Goal: Information Seeking & Learning: Find specific page/section

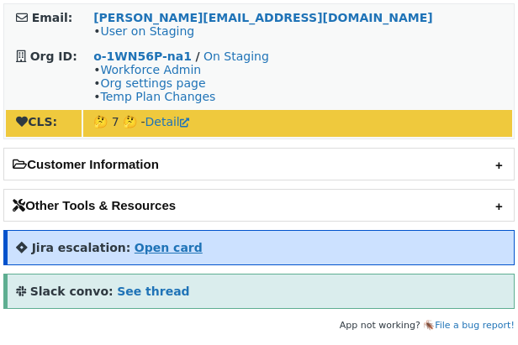
click at [157, 253] on strong "Open card" at bounding box center [169, 247] width 68 height 13
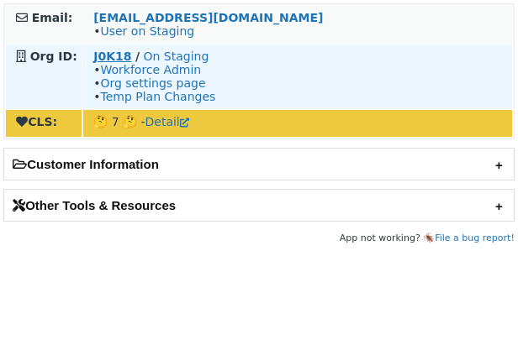
click at [115, 59] on strong "J0K18" at bounding box center [112, 56] width 38 height 13
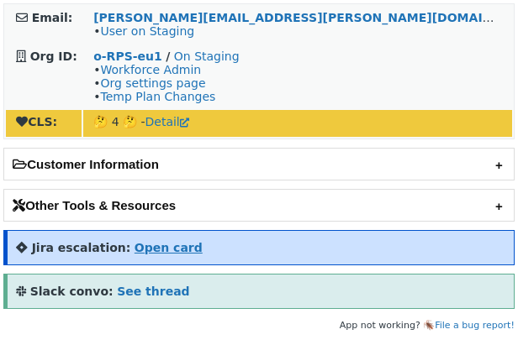
click at [135, 243] on strong "Open card" at bounding box center [169, 247] width 68 height 13
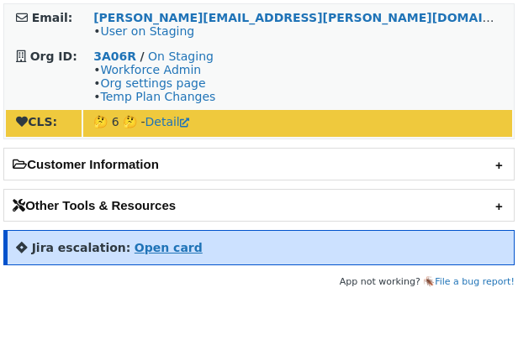
click at [148, 248] on strong "Open card" at bounding box center [169, 247] width 68 height 13
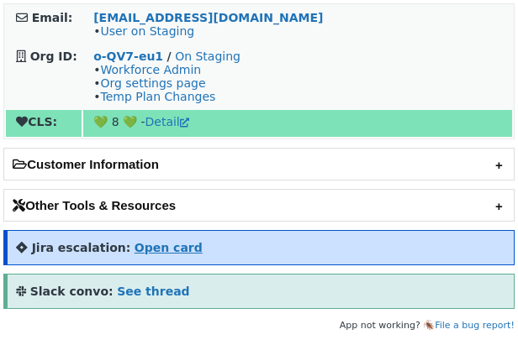
click at [135, 245] on strong "Open card" at bounding box center [169, 247] width 68 height 13
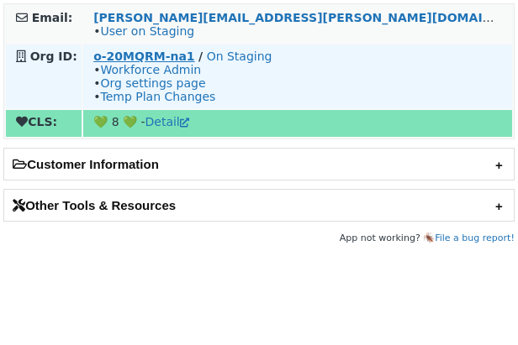
click at [156, 58] on strong "o-20MQRM-na1" at bounding box center [143, 56] width 101 height 13
